Goal: Navigation & Orientation: Find specific page/section

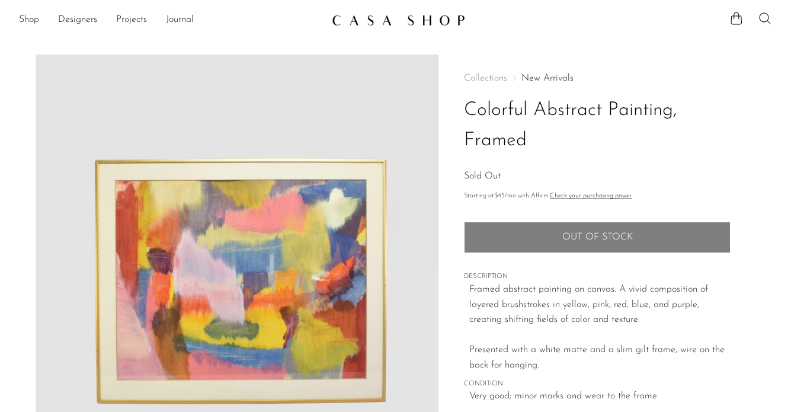
click at [540, 78] on link "New Arrivals" at bounding box center [548, 78] width 52 height 9
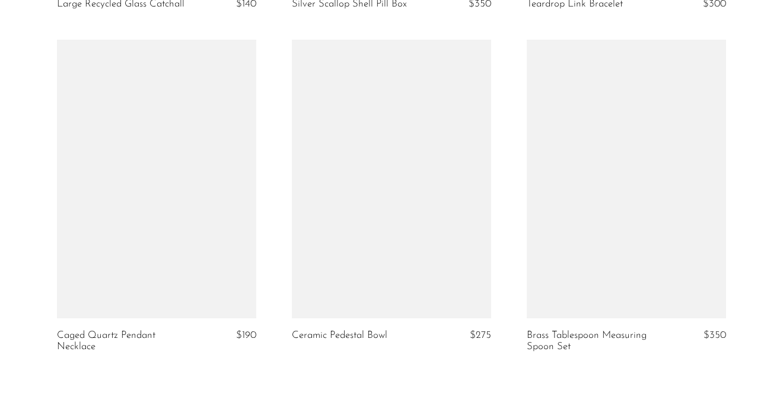
scroll to position [3887, 0]
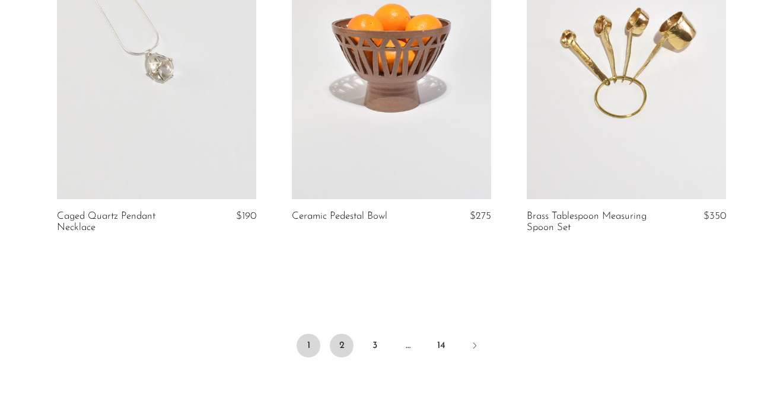
click at [341, 343] on link "2" at bounding box center [342, 346] width 24 height 24
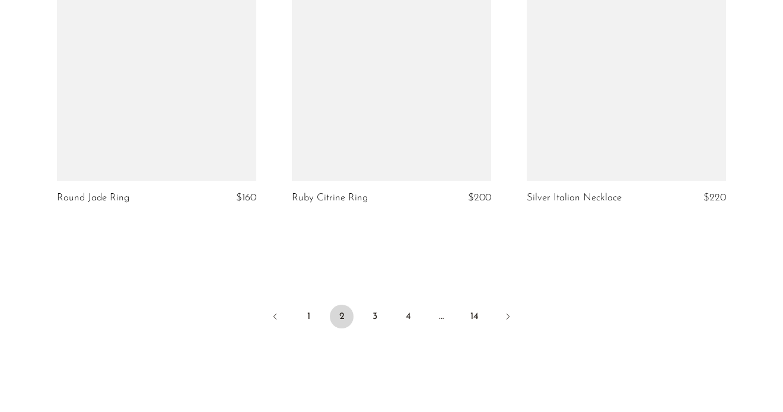
scroll to position [3935, 0]
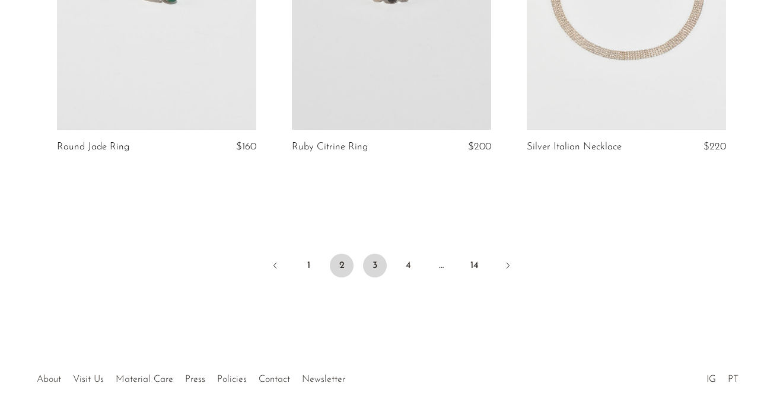
click at [379, 268] on link "3" at bounding box center [375, 266] width 24 height 24
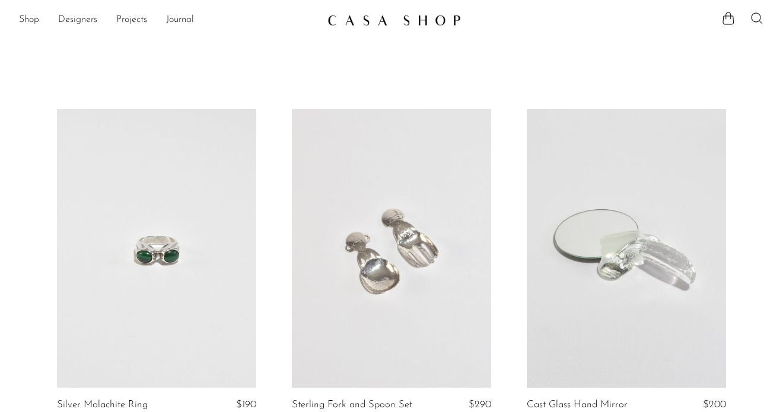
click at [78, 21] on link "Designers" at bounding box center [77, 19] width 39 height 15
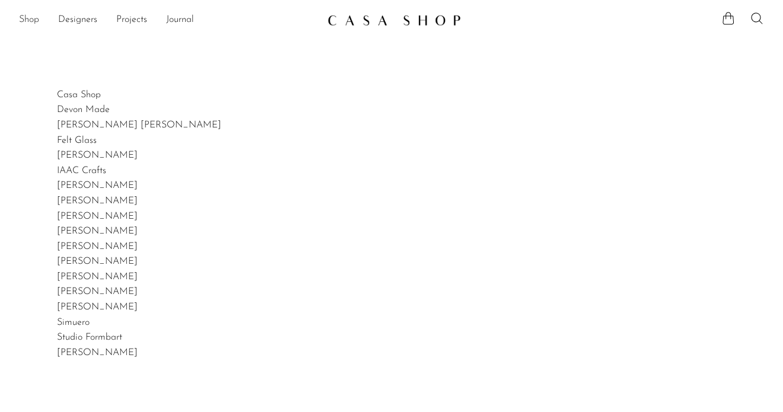
click at [27, 20] on link "Shop" at bounding box center [29, 19] width 20 height 15
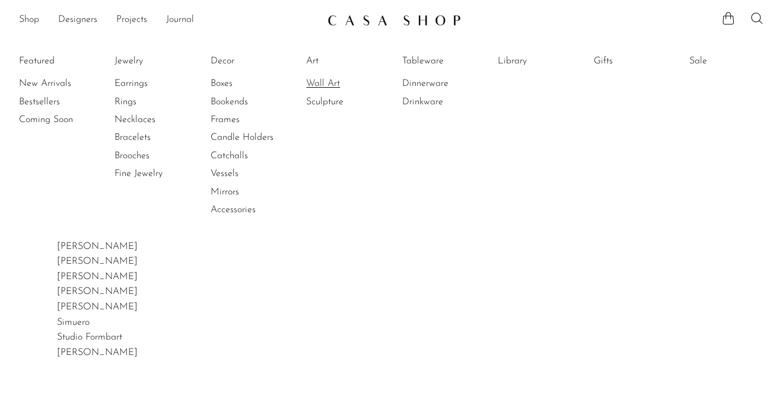
click at [330, 84] on link "Wall Art" at bounding box center [350, 83] width 89 height 13
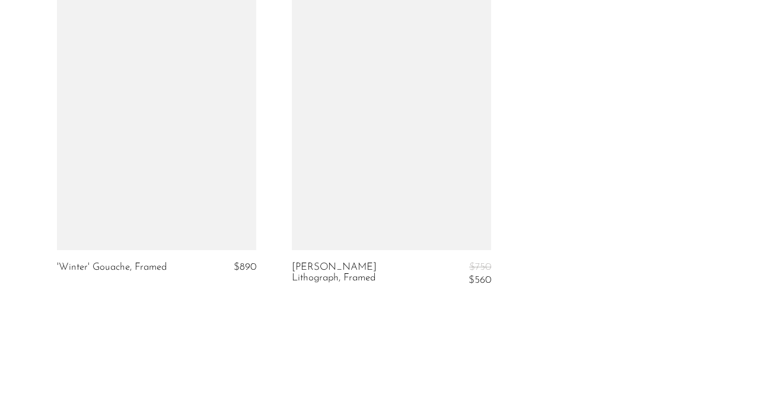
scroll to position [1838, 0]
